Goal: Find contact information: Find contact information

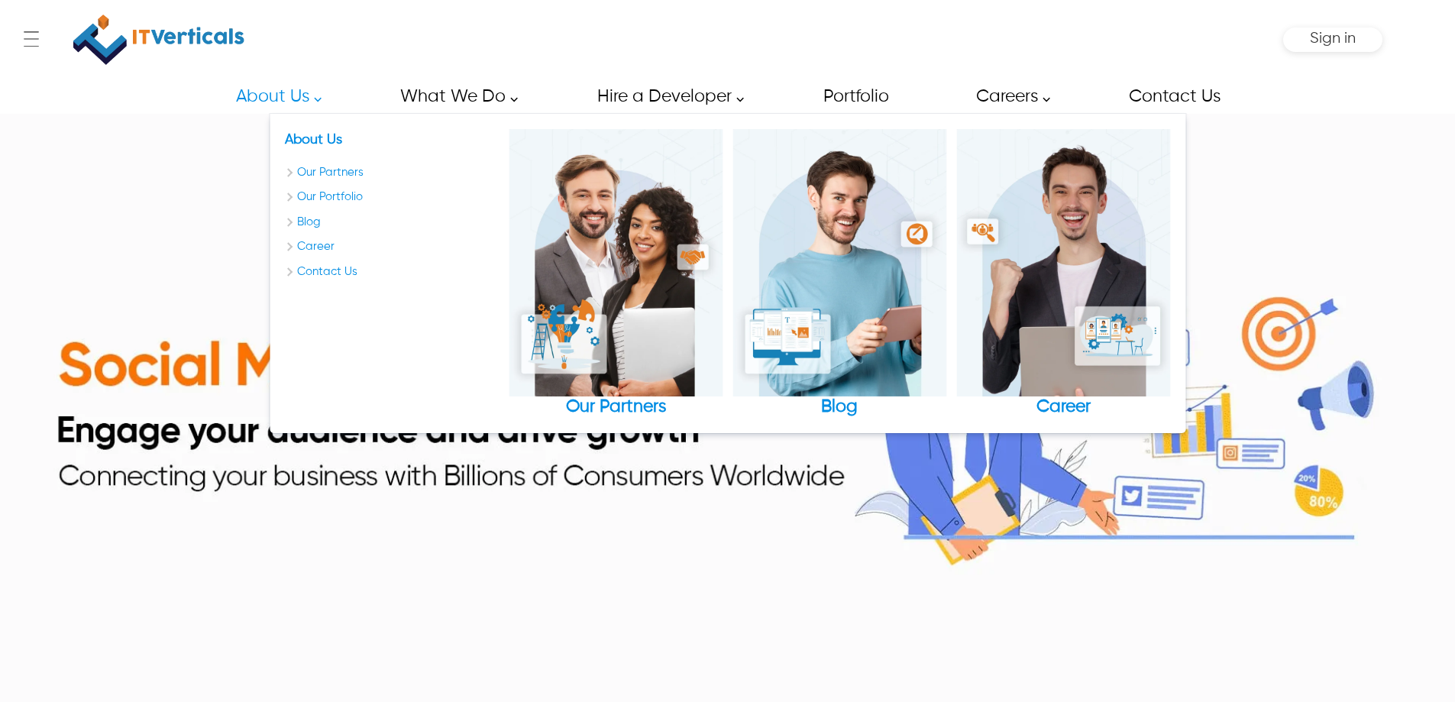
click at [272, 88] on link "About Us" at bounding box center [274, 96] width 112 height 34
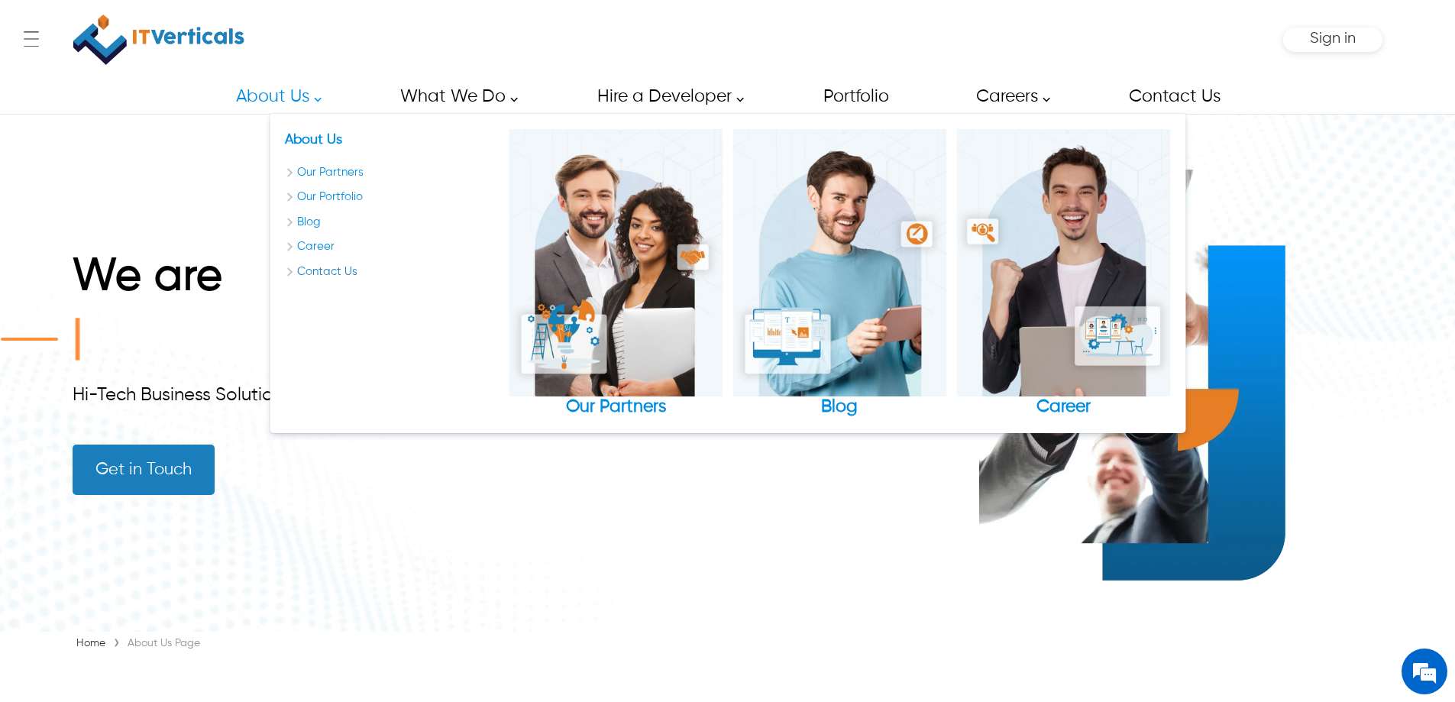
click at [325, 273] on link "Contact Us" at bounding box center [392, 273] width 214 height 18
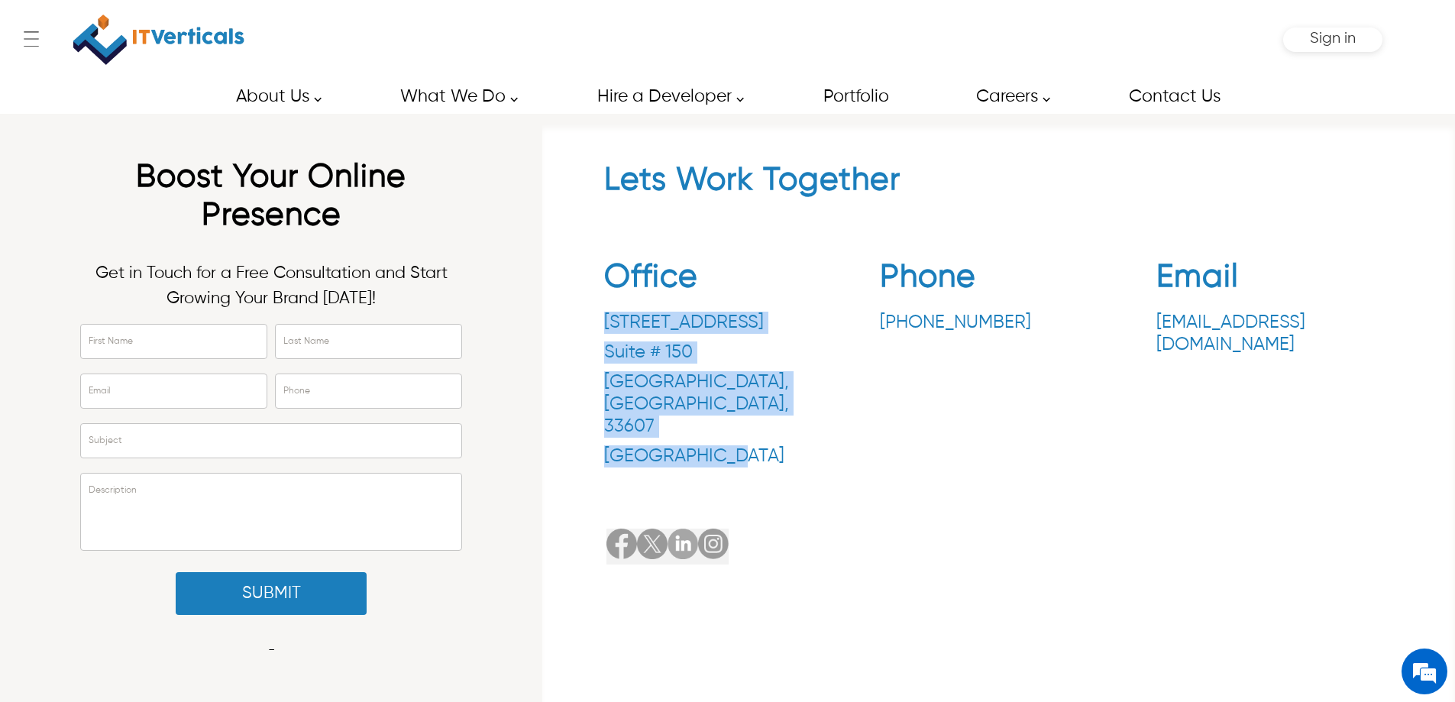
drag, startPoint x: 605, startPoint y: 317, endPoint x: 671, endPoint y: 403, distance: 108.3
click at [744, 419] on div "[STREET_ADDRESS]" at bounding box center [722, 390] width 237 height 156
copy div "[STREET_ADDRESS]"
drag, startPoint x: 872, startPoint y: 320, endPoint x: 998, endPoint y: 332, distance: 125.8
click at [1001, 333] on div "Office [STREET_ADDRESS] Phone [PHONE_NUMBER] Email [EMAIL_ADDRESS][DOMAIN_NAME]" at bounding box center [999, 367] width 790 height 240
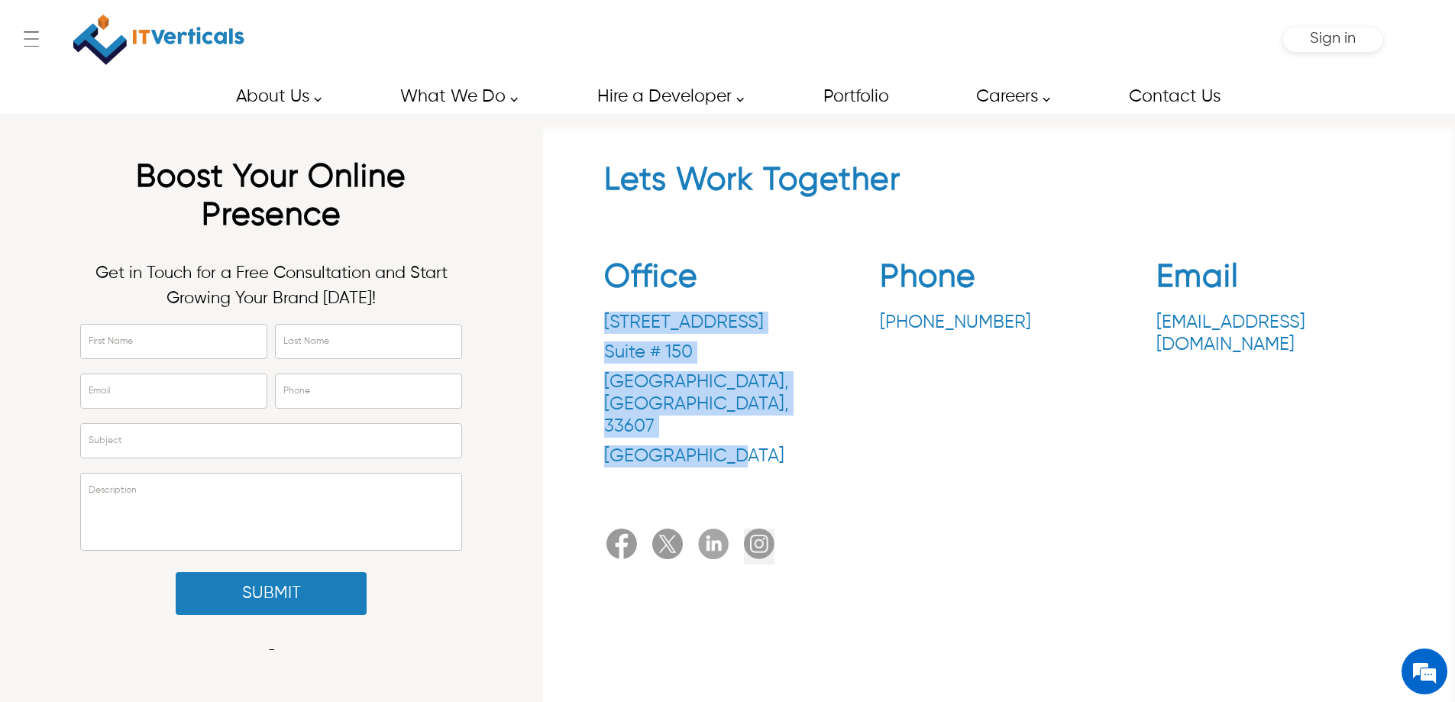
copy p "[PHONE_NUMBER]"
